Goal: Transaction & Acquisition: Purchase product/service

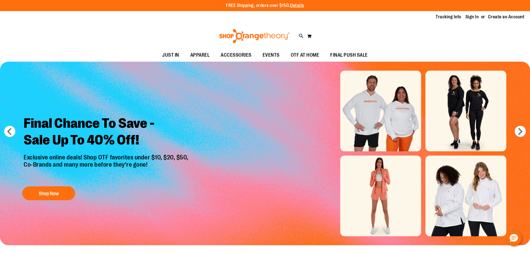
click at [467, 13] on div "Tracking Info Sign In Return to Procurement Create an Account" at bounding box center [265, 17] width 530 height 12
click at [469, 16] on link "Sign In" at bounding box center [471, 17] width 13 height 6
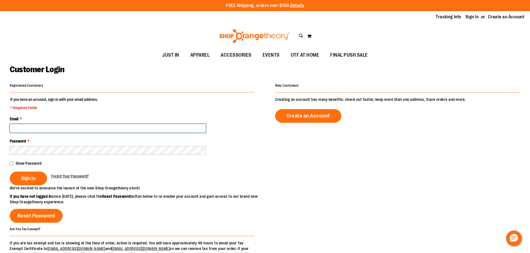
click at [113, 126] on input "Email *" at bounding box center [108, 128] width 196 height 9
type input "**********"
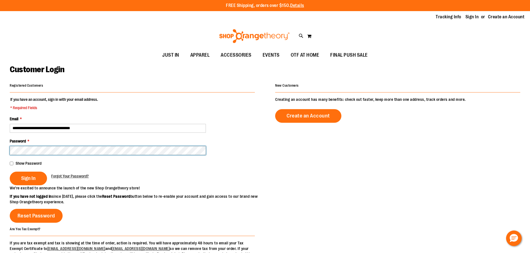
click at [10, 172] on button "Sign In" at bounding box center [28, 179] width 37 height 14
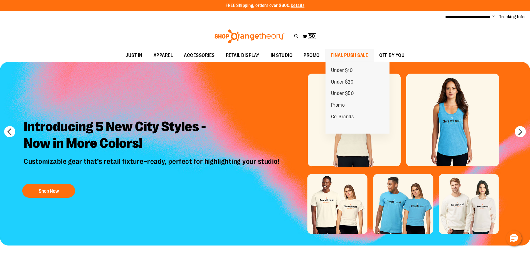
click at [333, 54] on span "FINAL PUSH SALE" at bounding box center [350, 55] width 38 height 13
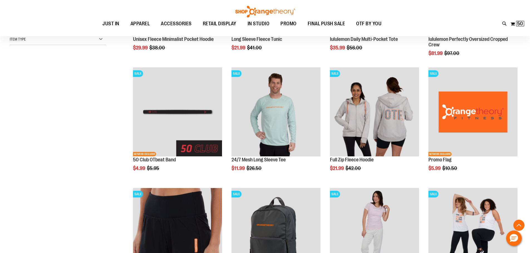
scroll to position [167, 0]
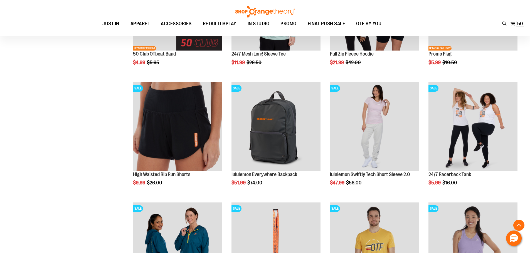
scroll to position [278, 0]
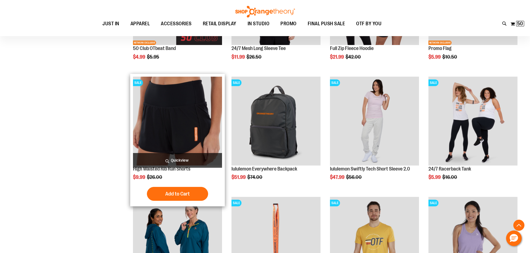
click at [170, 137] on img "product" at bounding box center [177, 121] width 89 height 89
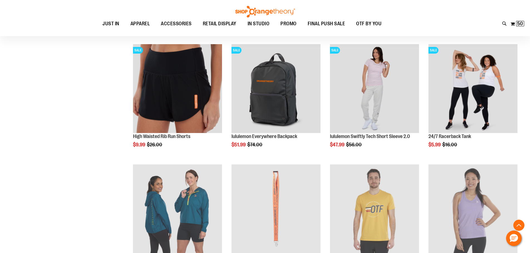
scroll to position [248, 0]
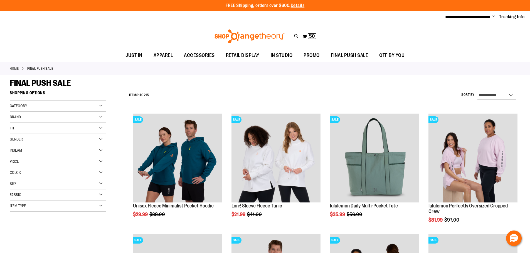
click at [99, 184] on div "Size" at bounding box center [58, 184] width 96 height 11
click at [33, 198] on div "M" at bounding box center [35, 198] width 8 height 8
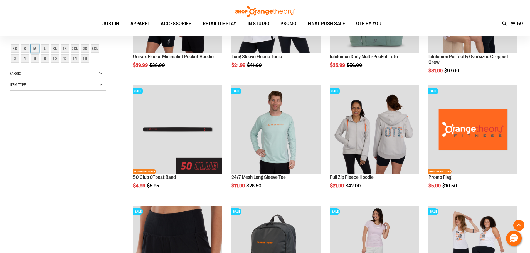
scroll to position [88, 0]
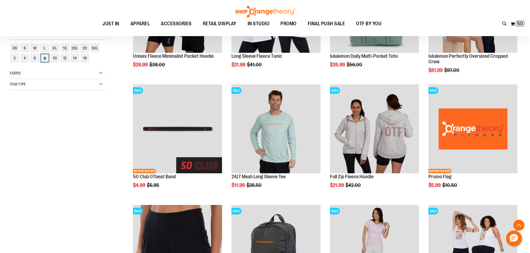
click at [47, 58] on div "8" at bounding box center [45, 58] width 8 height 8
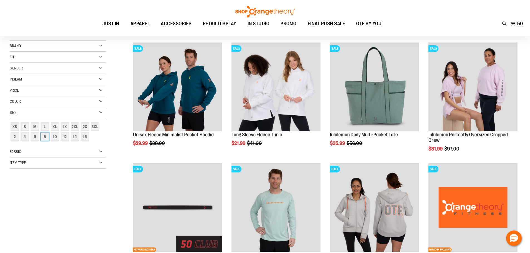
scroll to position [0, 0]
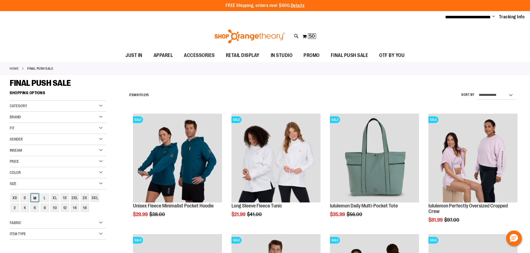
click at [33, 198] on div "M" at bounding box center [35, 198] width 8 height 8
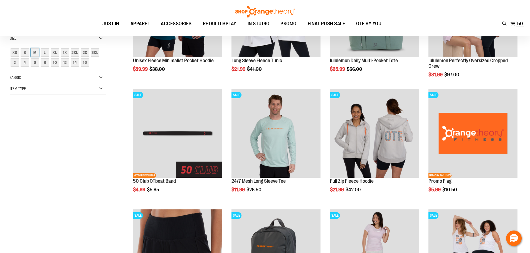
scroll to position [88, 0]
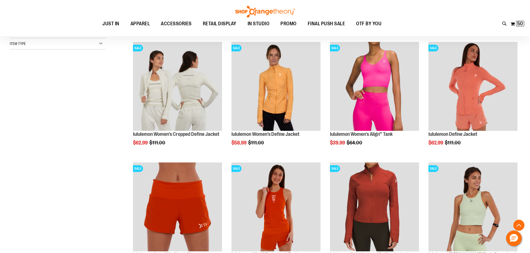
scroll to position [144, 0]
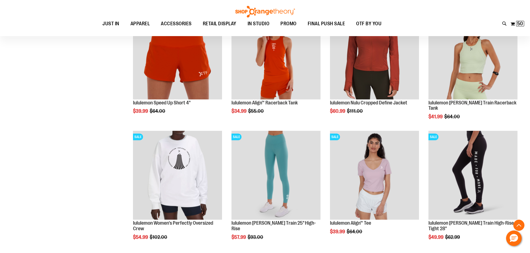
scroll to position [311, 0]
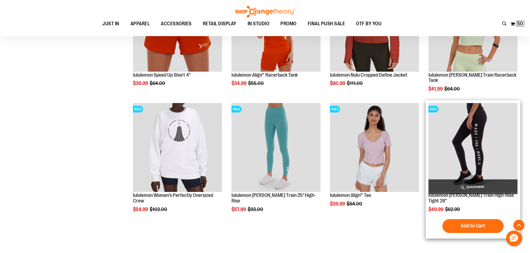
click at [480, 130] on img "product" at bounding box center [472, 147] width 89 height 89
click at [473, 149] on img "product" at bounding box center [472, 147] width 89 height 89
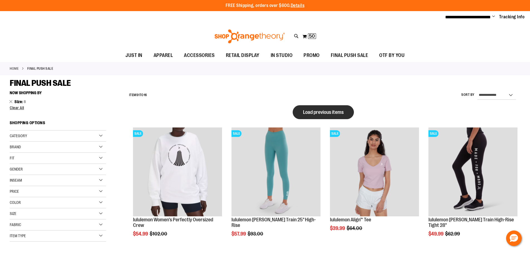
click at [311, 114] on span "Load previous items" at bounding box center [323, 113] width 41 height 6
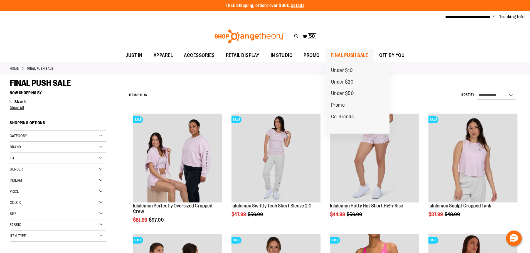
click at [344, 53] on span "FINAL PUSH SALE" at bounding box center [350, 55] width 38 height 13
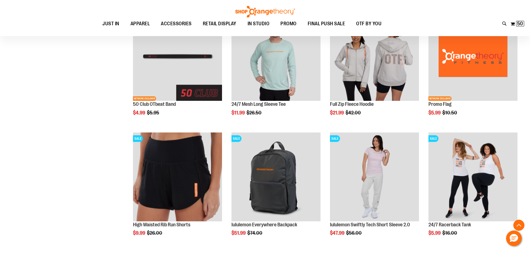
scroll to position [139, 0]
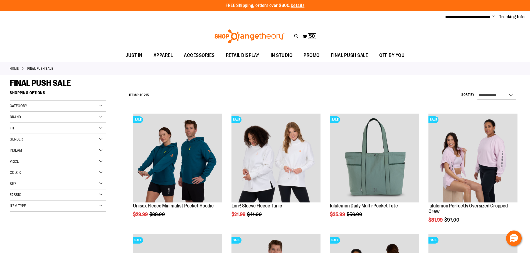
click at [71, 183] on div "Size" at bounding box center [58, 184] width 96 height 11
click at [33, 198] on div "M" at bounding box center [35, 198] width 8 height 8
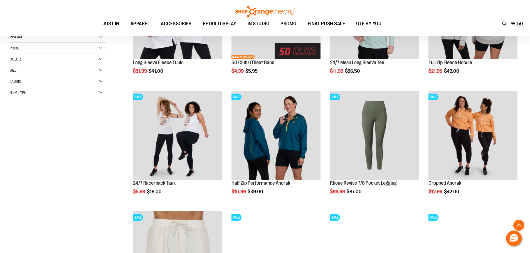
scroll to position [171, 0]
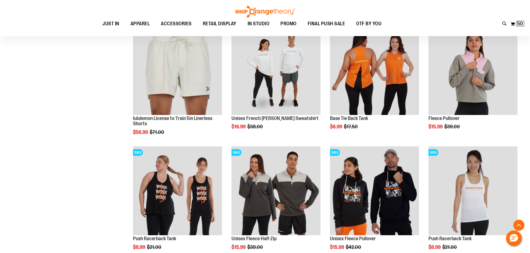
scroll to position [338, 0]
